Goal: Transaction & Acquisition: Purchase product/service

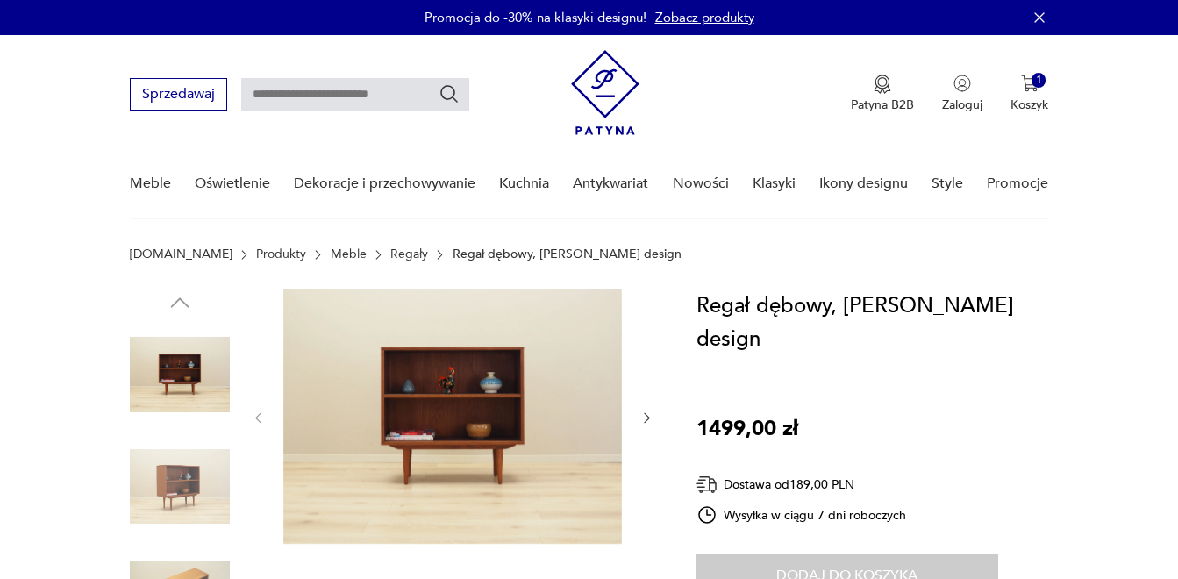
click at [1037, 82] on div "1" at bounding box center [1038, 80] width 15 height 15
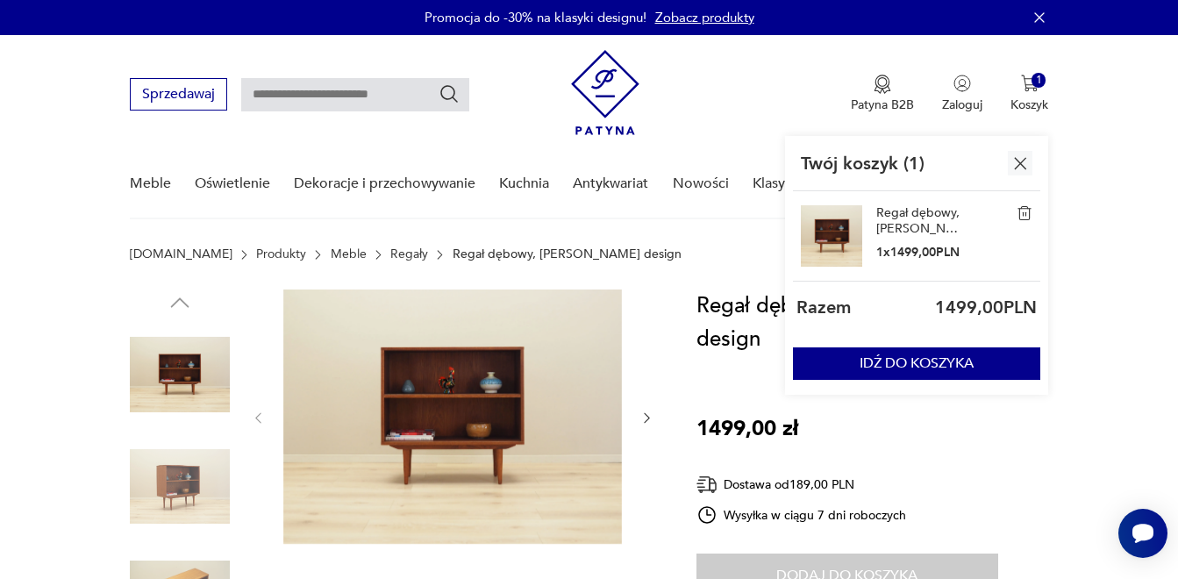
click at [1037, 82] on div "1" at bounding box center [1038, 80] width 15 height 15
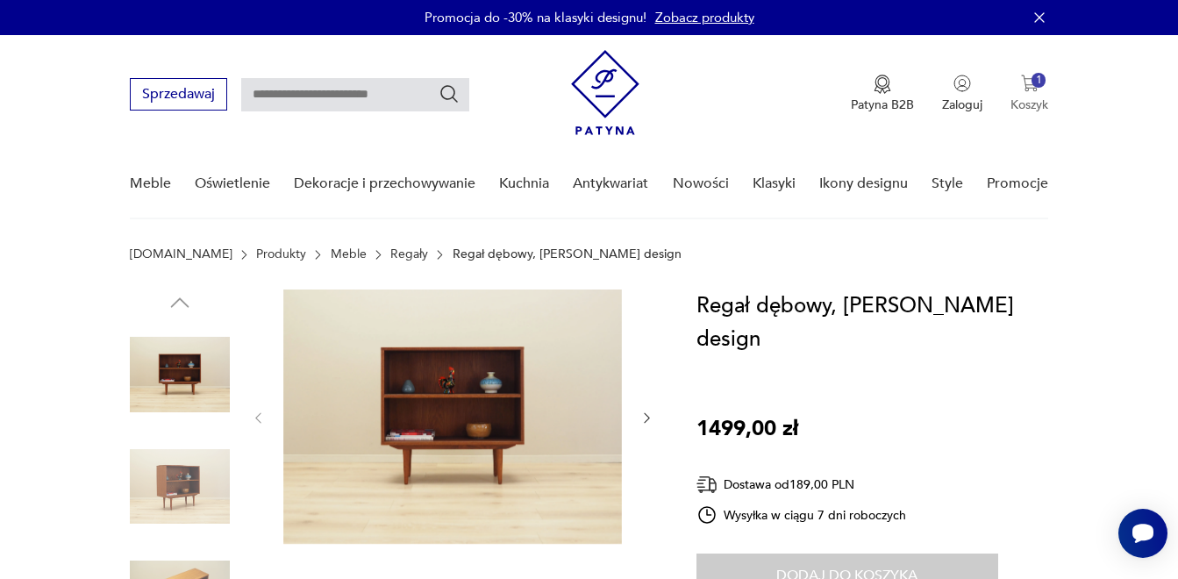
click at [1028, 94] on button "1 Koszyk" at bounding box center [1029, 94] width 38 height 39
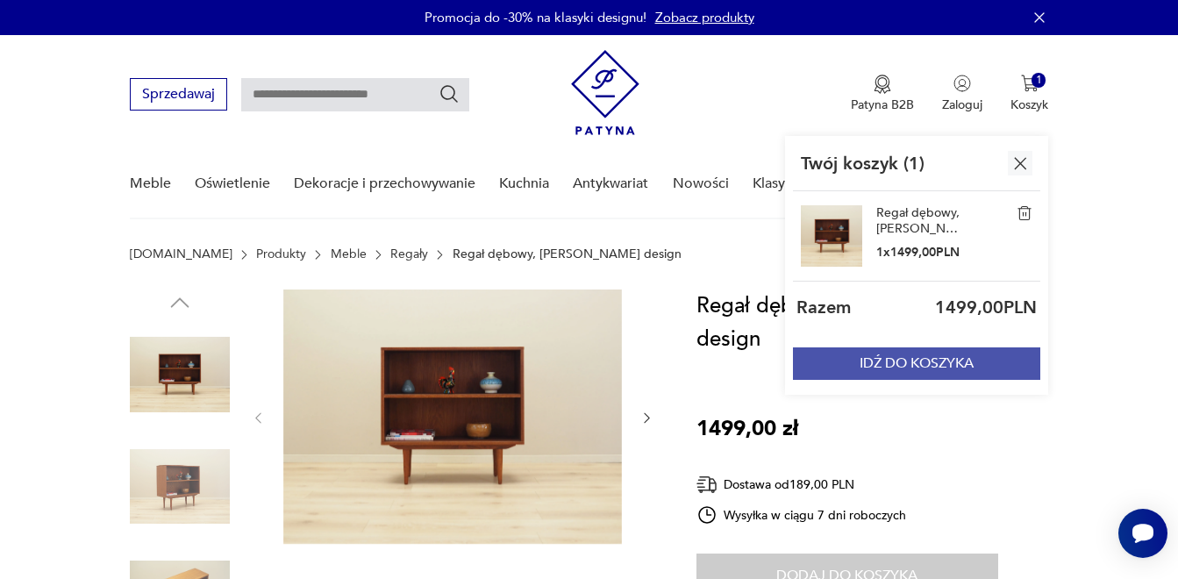
click at [907, 372] on button "IDŹ DO KOSZYKA" at bounding box center [916, 363] width 247 height 32
